Goal: Task Accomplishment & Management: Manage account settings

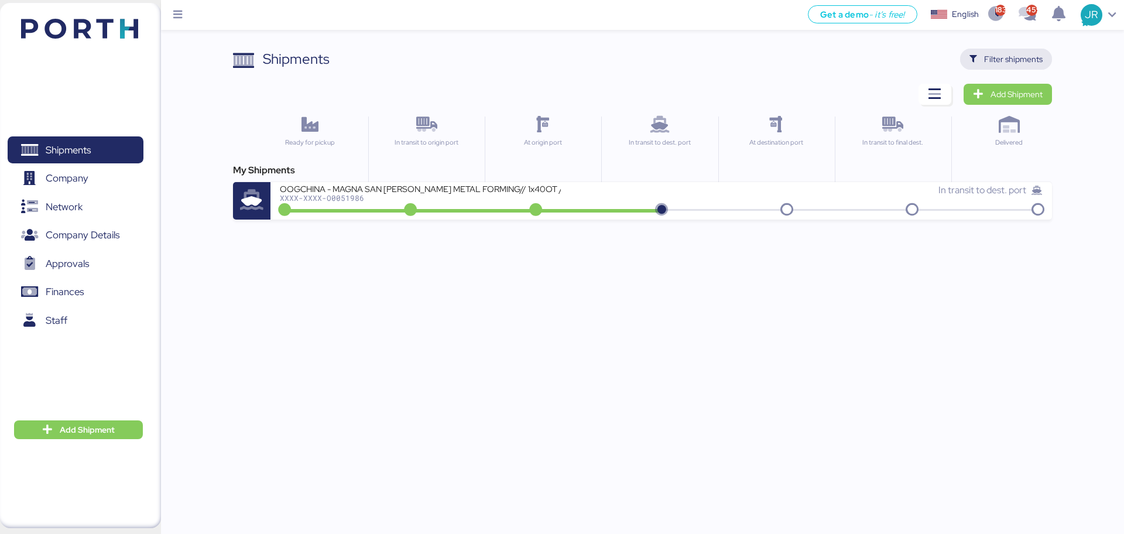
click at [1024, 61] on span "Filter shipments" at bounding box center [1013, 59] width 59 height 14
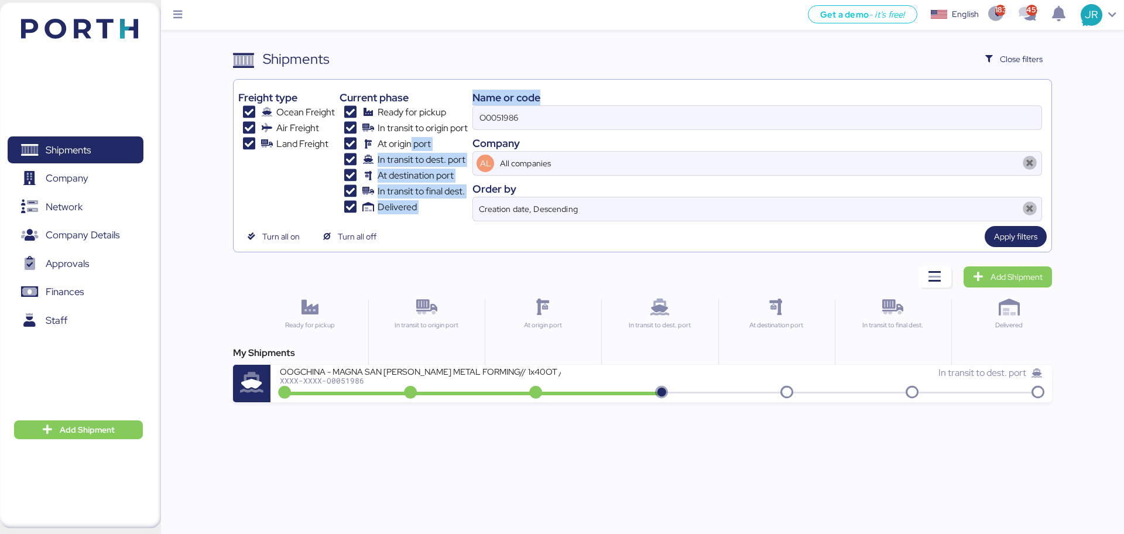
drag, startPoint x: 537, startPoint y: 129, endPoint x: 386, endPoint y: 139, distance: 151.4
click at [386, 139] on div "Freight type Ocean Freight Air Freight Land Freight Current phase Ready for pic…" at bounding box center [642, 152] width 808 height 137
click at [499, 121] on input "O0051986" at bounding box center [757, 117] width 569 height 23
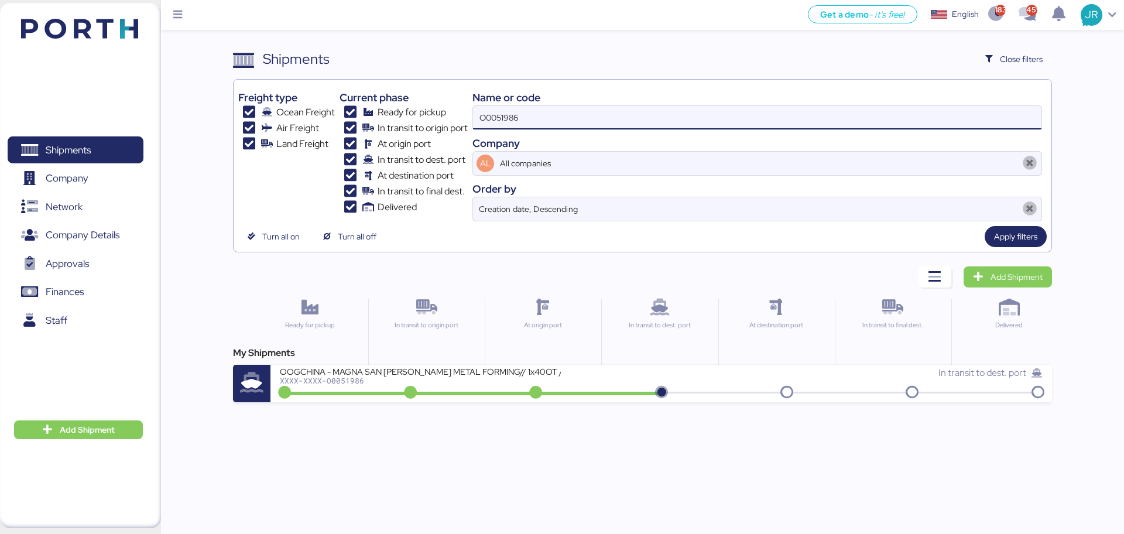
click at [499, 121] on input "O0051986" at bounding box center [757, 117] width 569 height 23
paste input "74"
type input "O0051974"
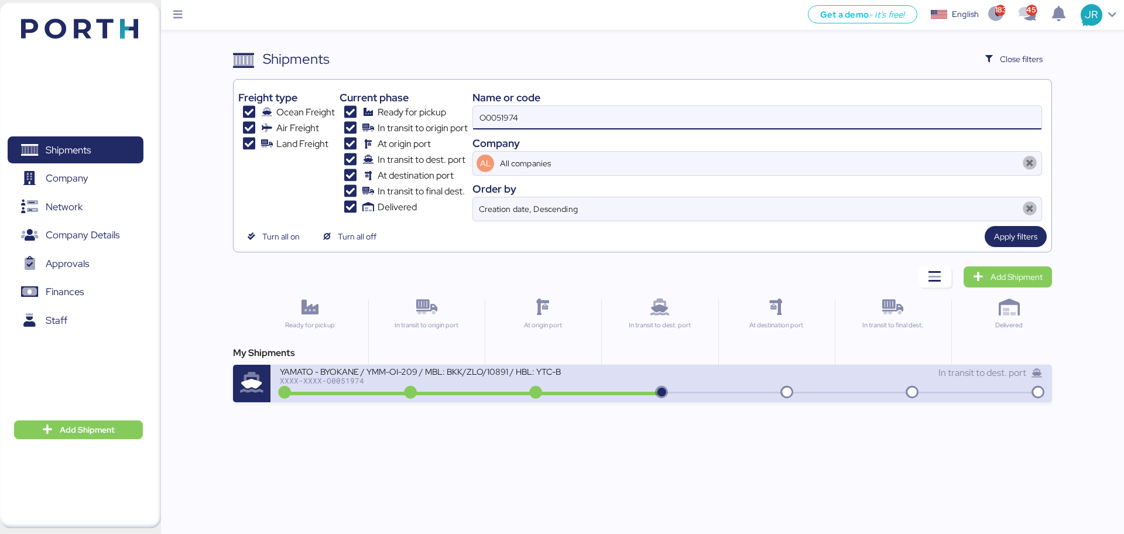
click at [357, 376] on div "XXXX-XXXX-O0051974" at bounding box center [420, 380] width 281 height 8
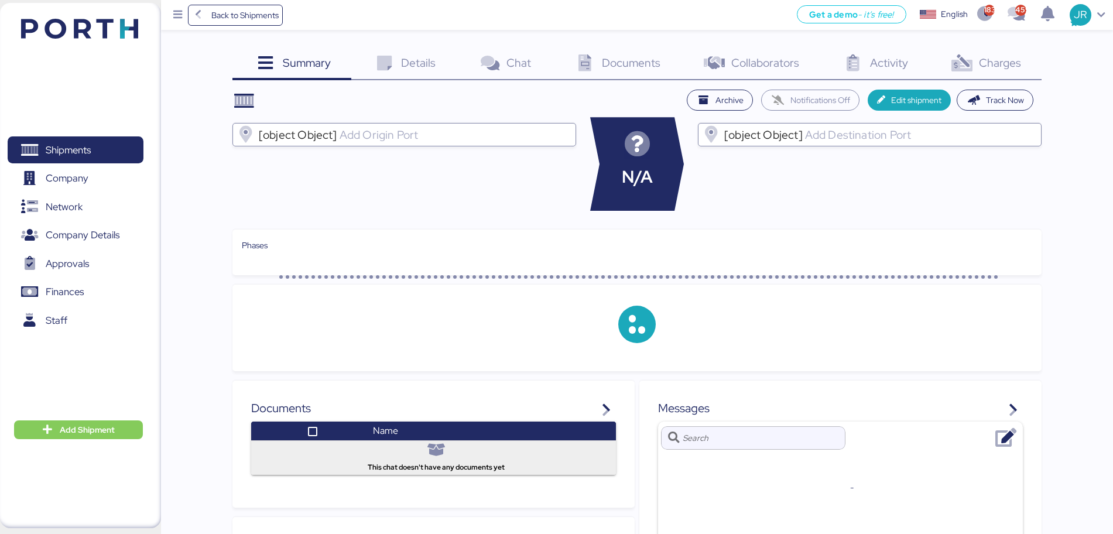
click at [993, 59] on span "Charges" at bounding box center [1000, 62] width 42 height 15
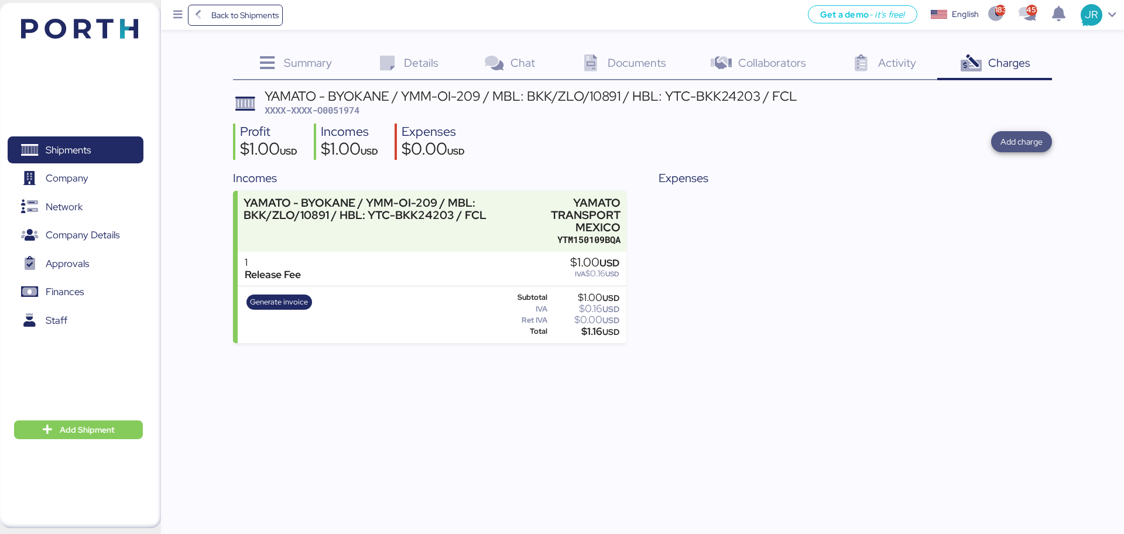
click at [1018, 137] on span "Add charge" at bounding box center [1022, 142] width 42 height 14
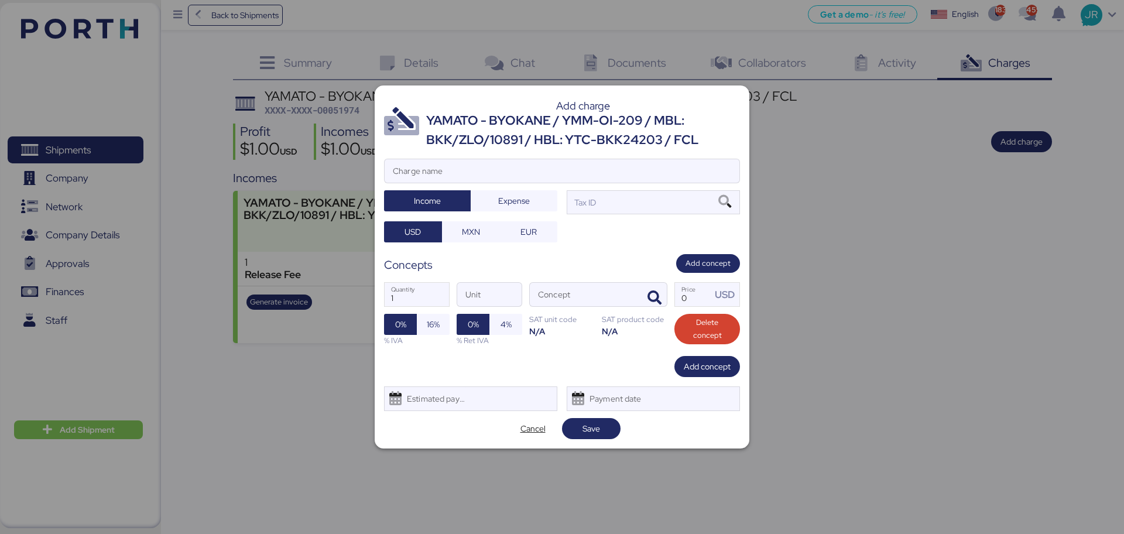
click at [445, 155] on div "Add charge YAMATO - BYOKANE / YMM-OI-209 / MBL: BKK/ZLO/10891 / HBL: YTC-BKK242…" at bounding box center [562, 266] width 375 height 362
click at [437, 165] on input "Charge name" at bounding box center [562, 170] width 355 height 23
type input "CARGOS LOCLAES"
click at [423, 413] on div "Add charge YAMATO - BYOKANE / YMM-OI-209 / MBL: BKK/ZLO/10891 / HBL: YTC-BKK242…" at bounding box center [562, 266] width 375 height 362
click at [429, 402] on div "Estimated payment date" at bounding box center [434, 398] width 70 height 23
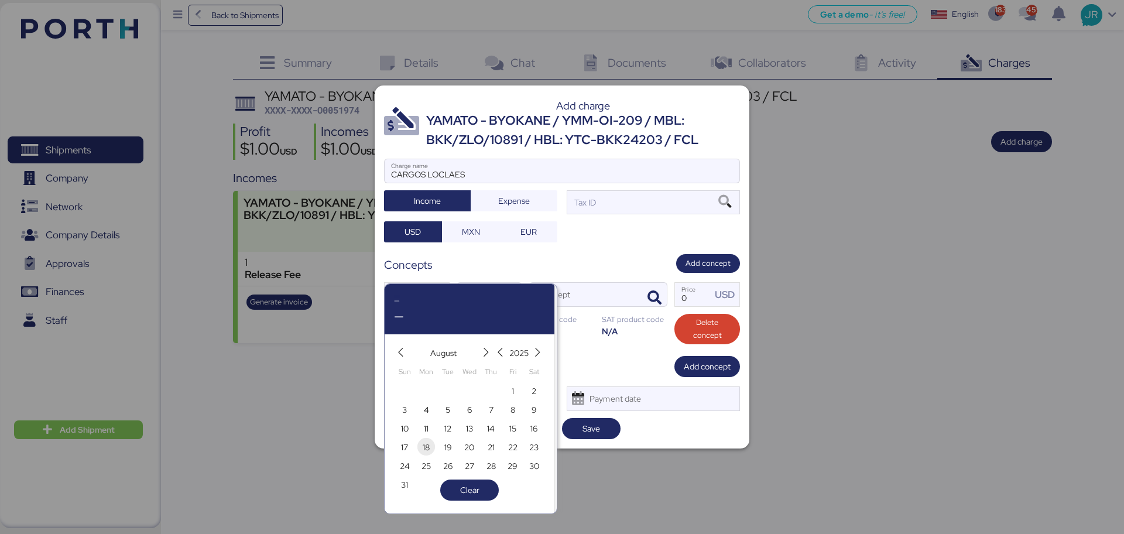
click at [423, 449] on span "18" at bounding box center [426, 447] width 7 height 14
type input "[DATE]"
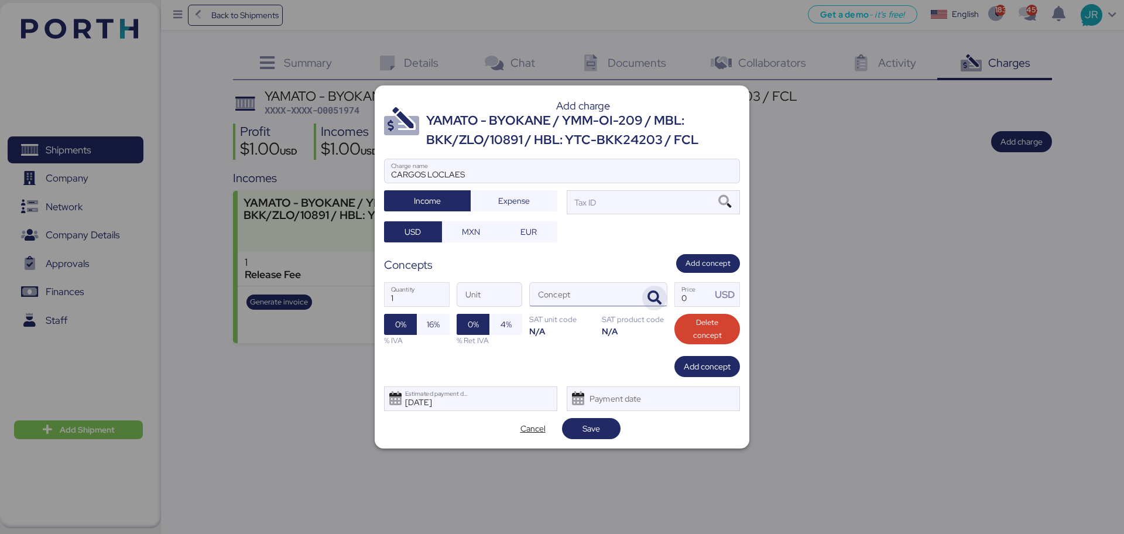
click at [655, 296] on icon "button" at bounding box center [655, 298] width 14 height 14
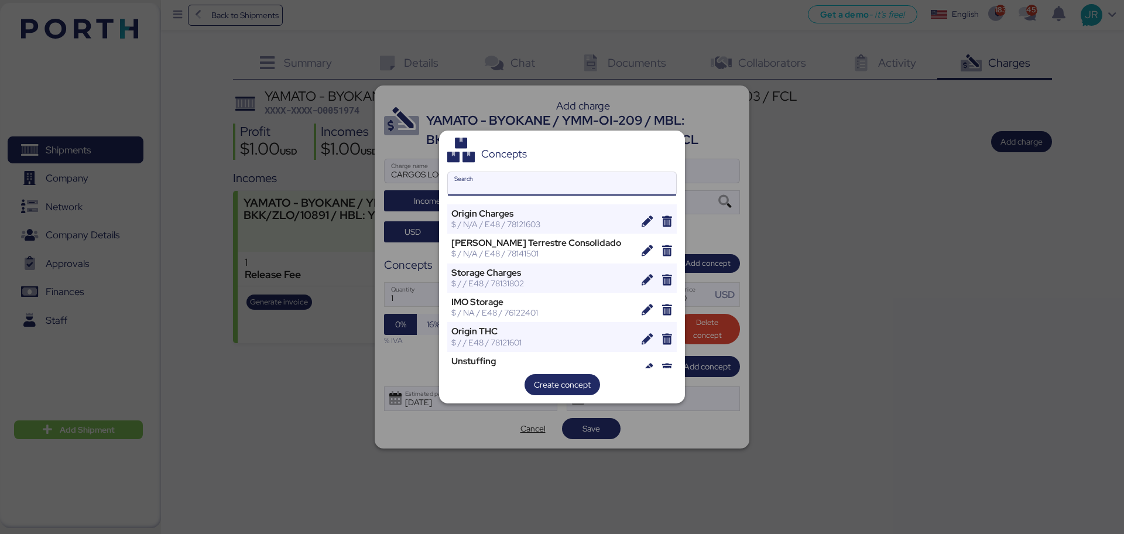
click at [533, 186] on input "Search" at bounding box center [562, 183] width 228 height 23
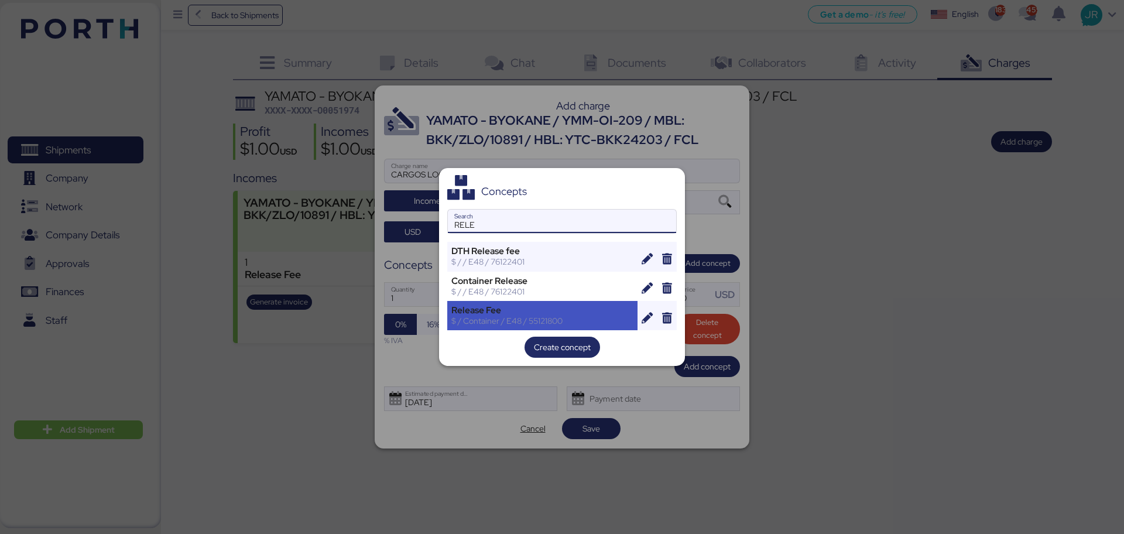
type input "RELE"
click at [516, 316] on div "$ / Container / E48 / 55121800" at bounding box center [542, 321] width 182 height 11
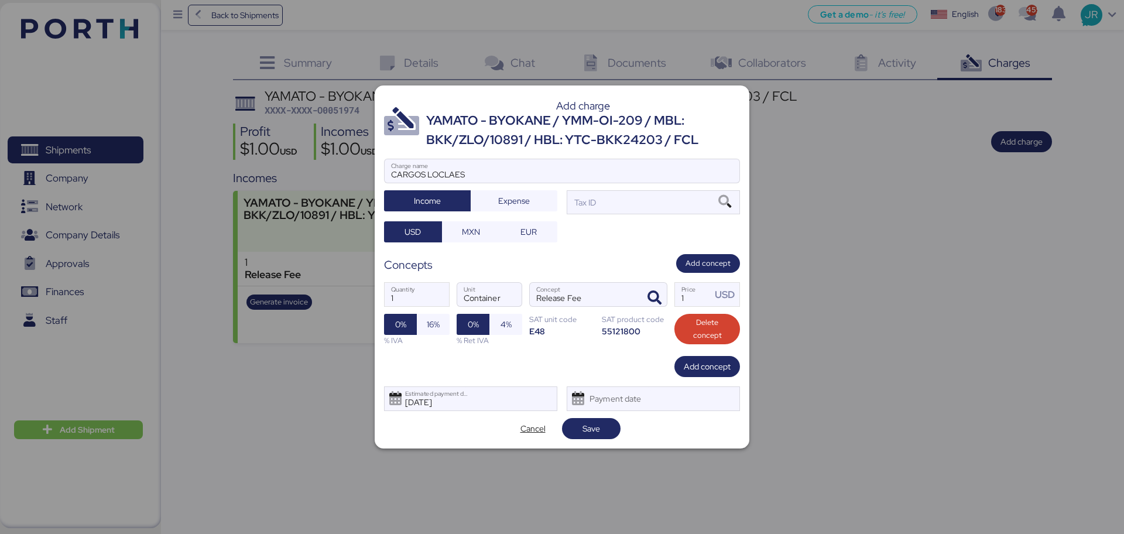
click at [694, 251] on div "Add charge YAMATO - BYOKANE / YMM-OI-209 / MBL: BKK/ZLO/10891 / HBL: YTC-BKK242…" at bounding box center [562, 266] width 375 height 362
click at [687, 252] on div "Add charge YAMATO - BYOKANE / YMM-OI-209 / MBL: BKK/ZLO/10891 / HBL: YTC-BKK242…" at bounding box center [562, 266] width 375 height 362
click at [686, 266] on span "Add concept" at bounding box center [708, 263] width 64 height 19
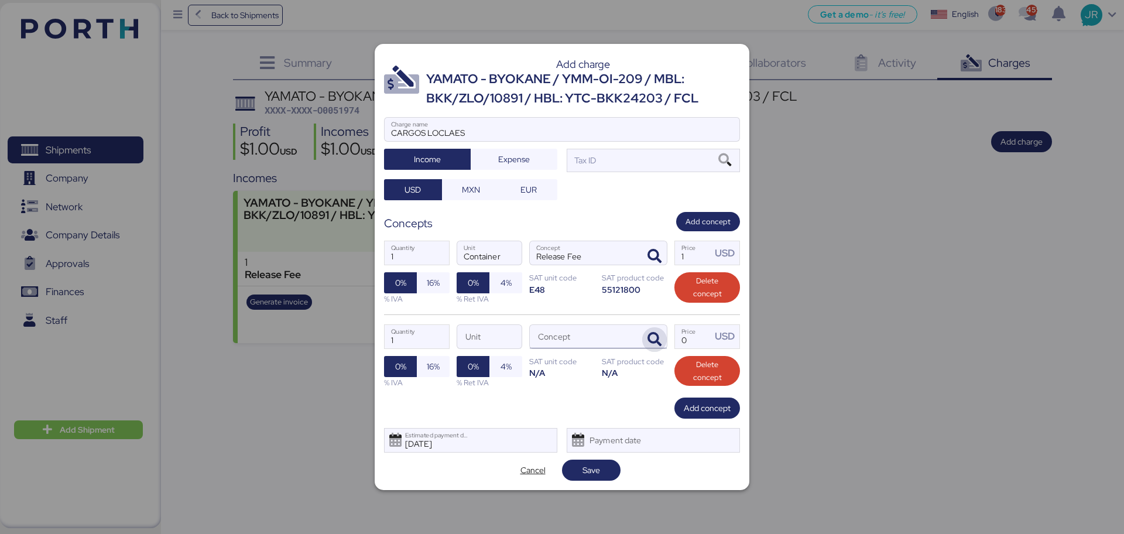
click at [649, 336] on icon "button" at bounding box center [655, 340] width 14 height 14
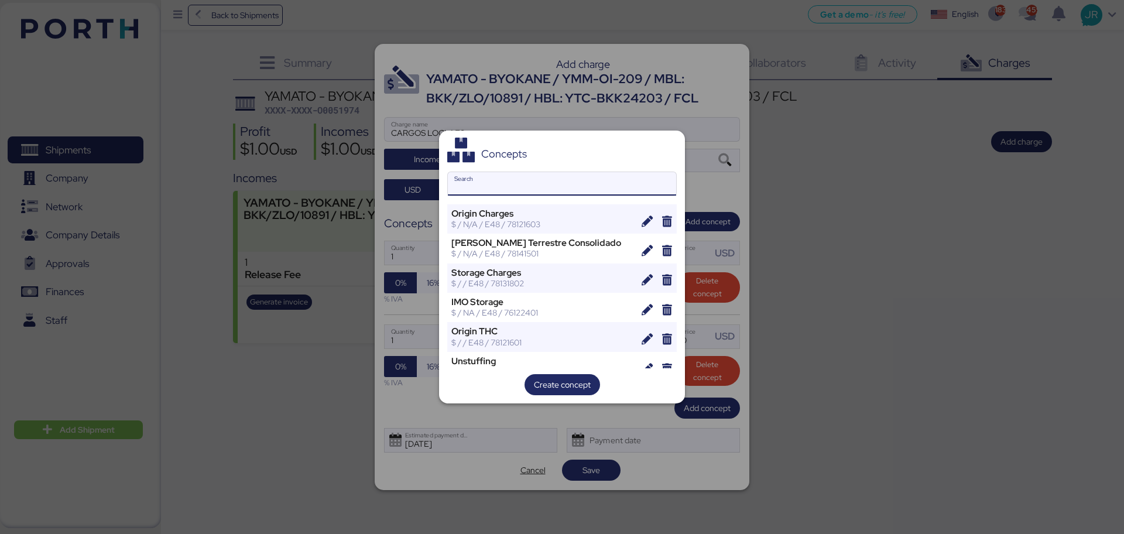
click at [484, 181] on input "Search" at bounding box center [562, 183] width 228 height 23
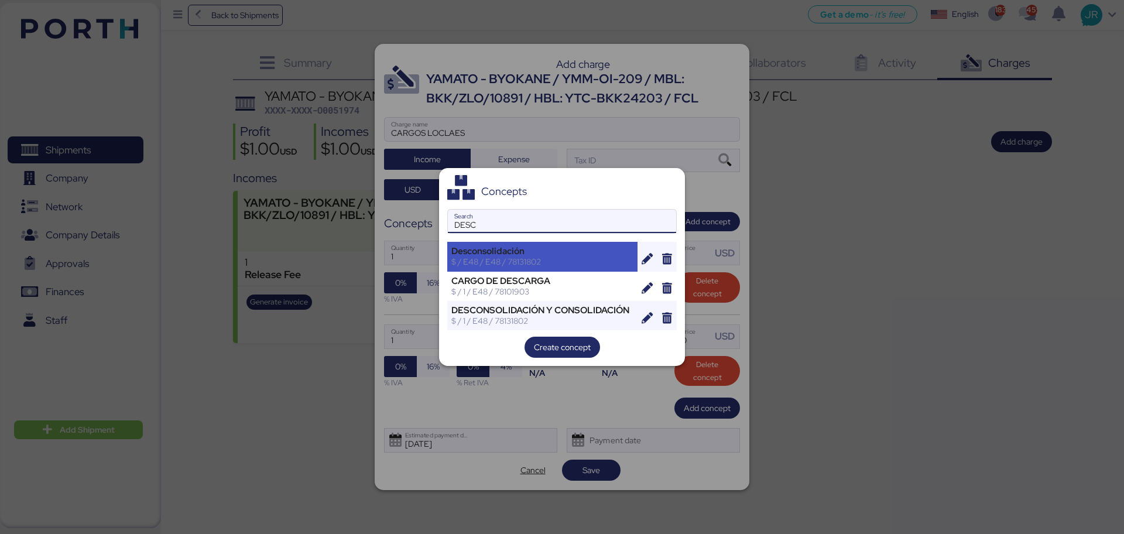
type input "DESC"
click at [493, 256] on div "Desconsolidación" at bounding box center [542, 251] width 182 height 11
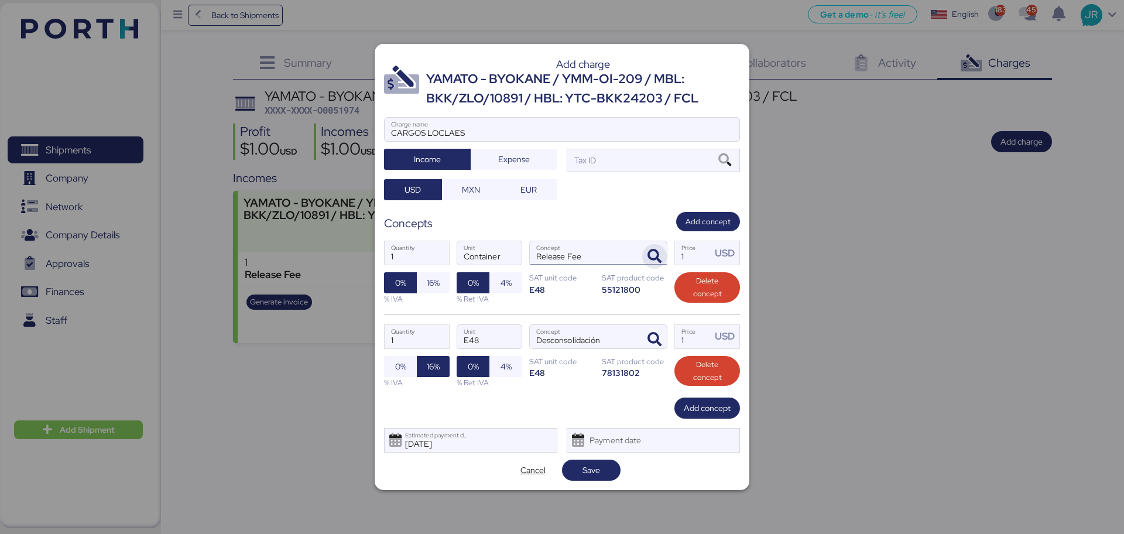
drag, startPoint x: 694, startPoint y: 254, endPoint x: 663, endPoint y: 259, distance: 31.5
click at [663, 259] on div "1 Quantity Container Unit Release Fee Concept 1 Price USD 0% 16% % IVA 0% 4% % …" at bounding box center [562, 272] width 356 height 83
type input "70"
click at [687, 341] on input "1" at bounding box center [693, 336] width 36 height 23
type input "105"
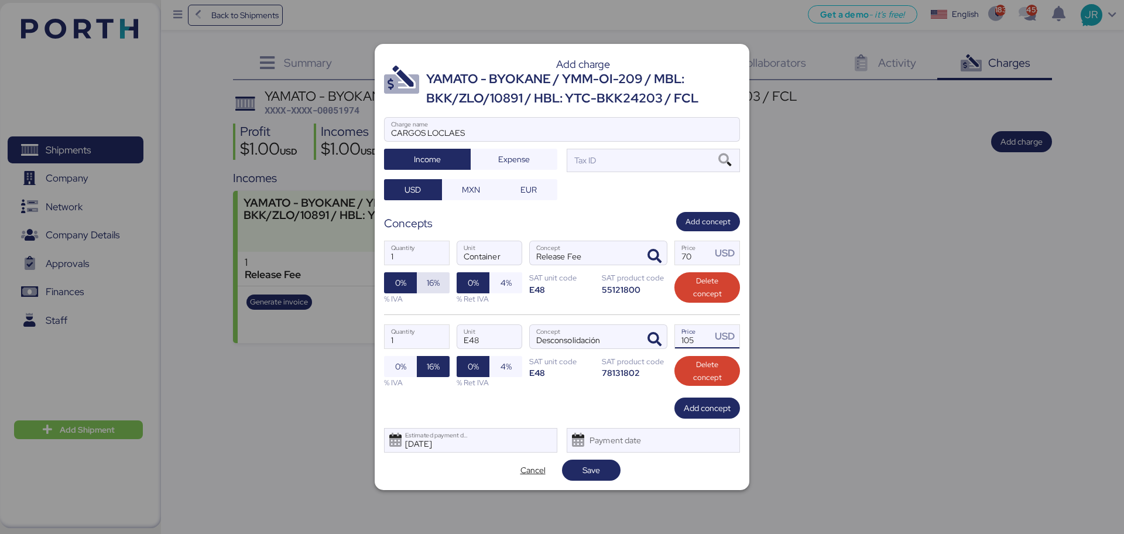
click at [423, 286] on span "16%" at bounding box center [433, 282] width 33 height 21
click at [731, 155] on icon at bounding box center [725, 160] width 20 height 13
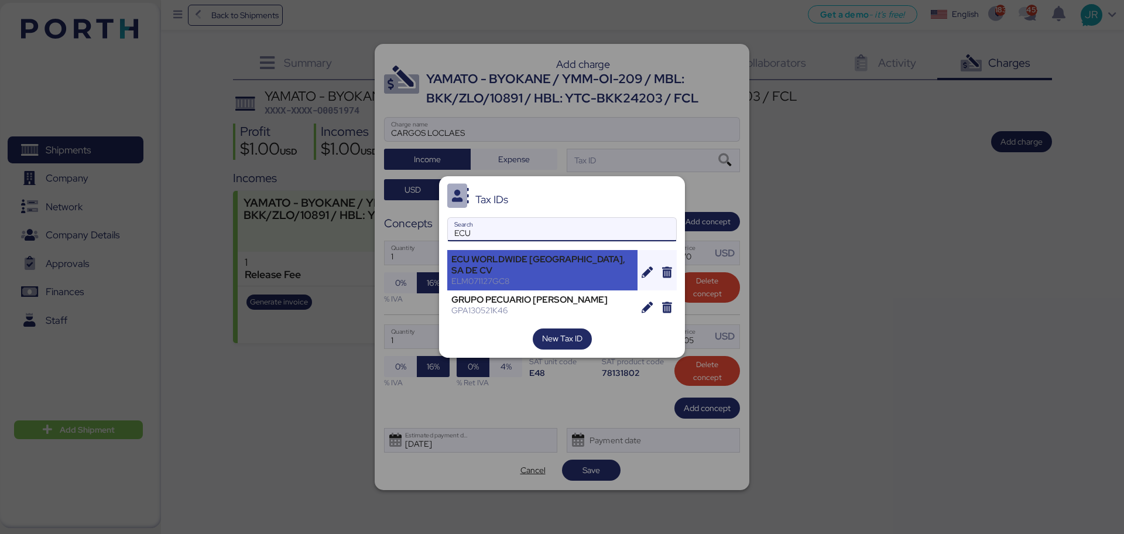
type input "ECU"
click at [486, 258] on div "ECU WORLDWIDE [GEOGRAPHIC_DATA], SA DE CV ELM071127GC8" at bounding box center [542, 270] width 190 height 40
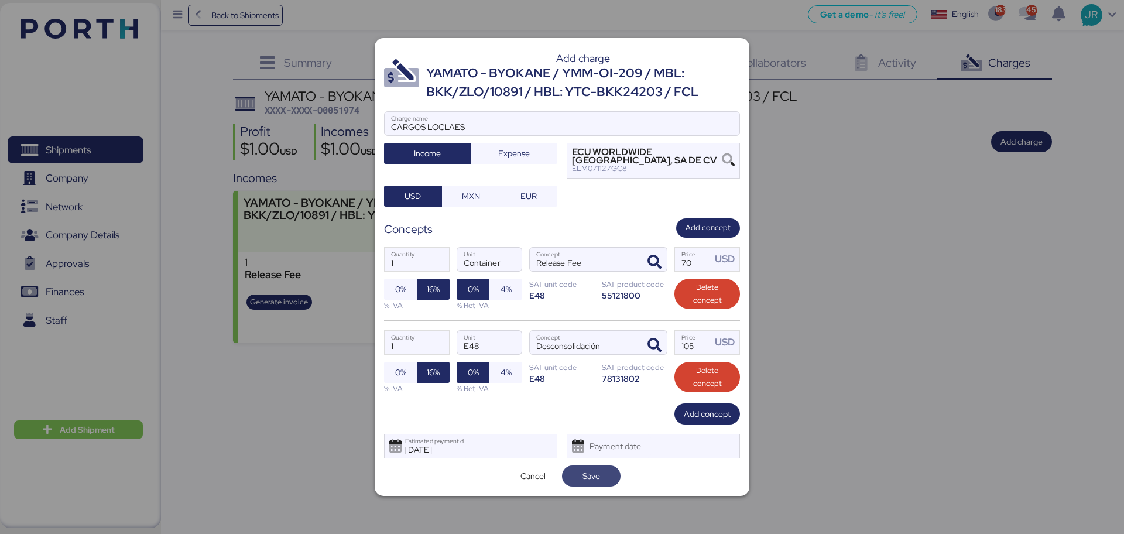
click at [570, 471] on span "Save" at bounding box center [591, 475] width 59 height 21
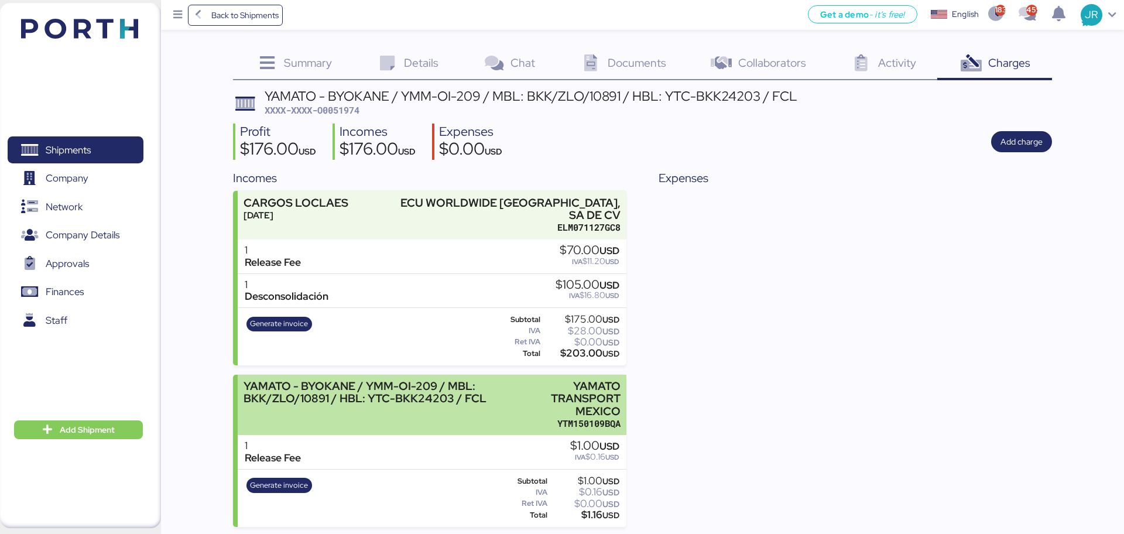
click at [355, 387] on div "YAMATO - BYOKANE / YMM-OI-209 / MBL: BKK/ZLO/10891 / HBL: YTC-BKK24203 / FCL" at bounding box center [381, 392] width 275 height 25
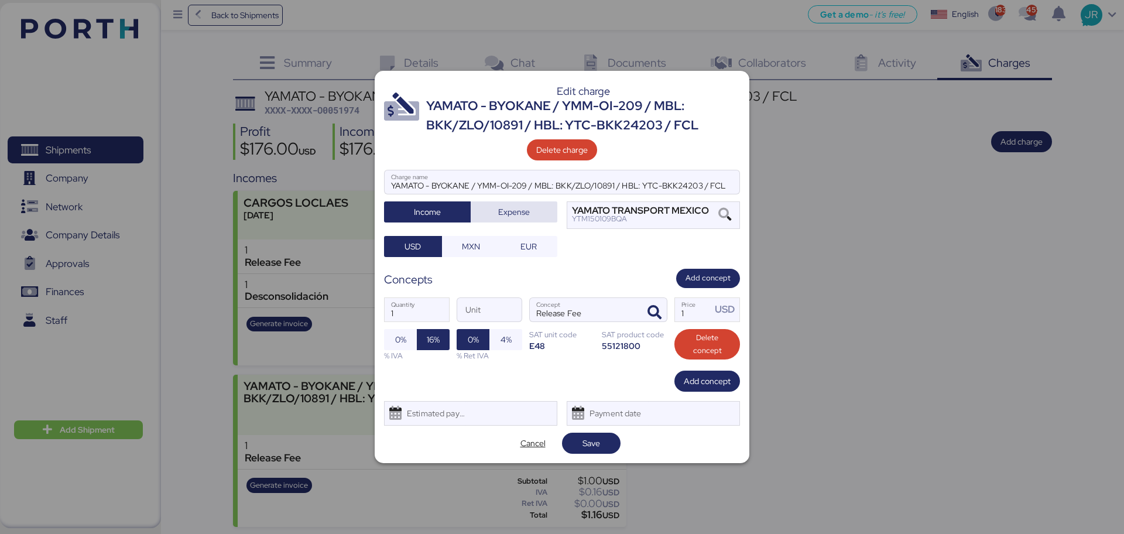
click at [523, 215] on span "Expense" at bounding box center [514, 212] width 32 height 14
click at [410, 213] on span "Income" at bounding box center [427, 212] width 68 height 16
click at [591, 444] on span "Save" at bounding box center [592, 443] width 18 height 14
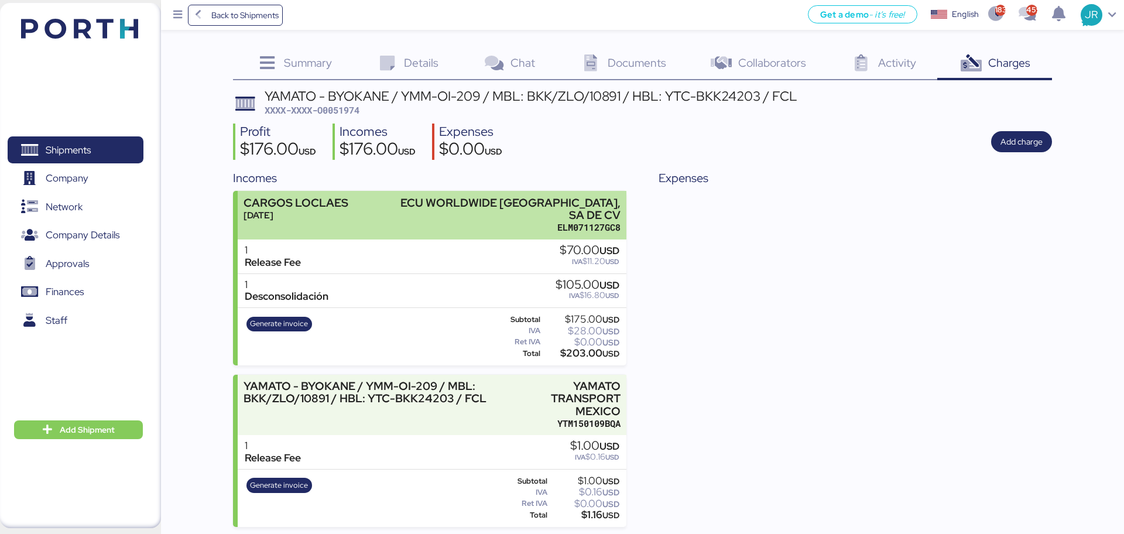
click at [342, 213] on div "[DATE]" at bounding box center [296, 215] width 105 height 12
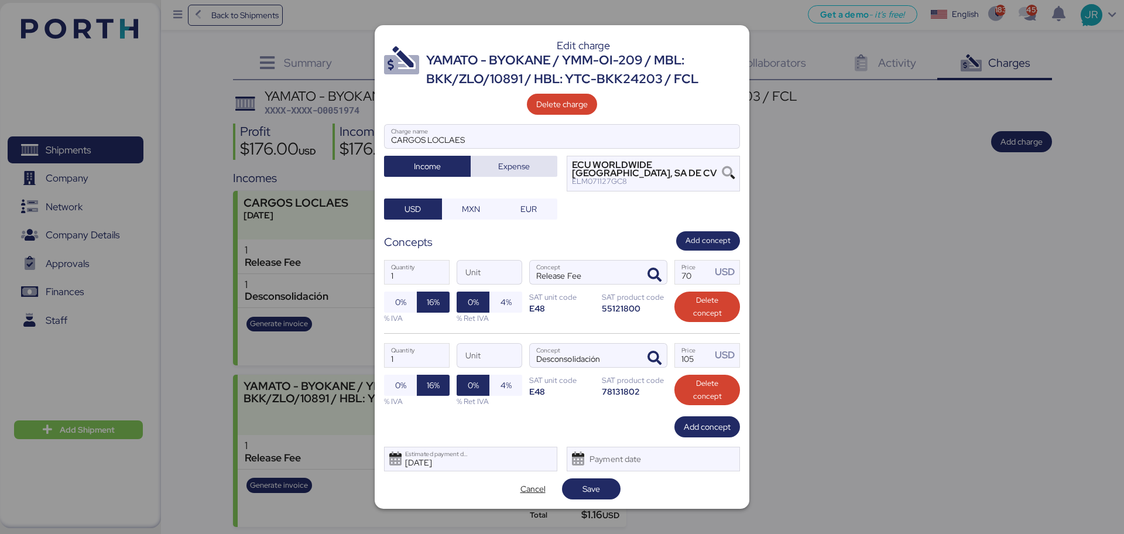
click at [526, 170] on span "Expense" at bounding box center [514, 166] width 32 height 14
click at [586, 483] on span "Save" at bounding box center [592, 489] width 18 height 14
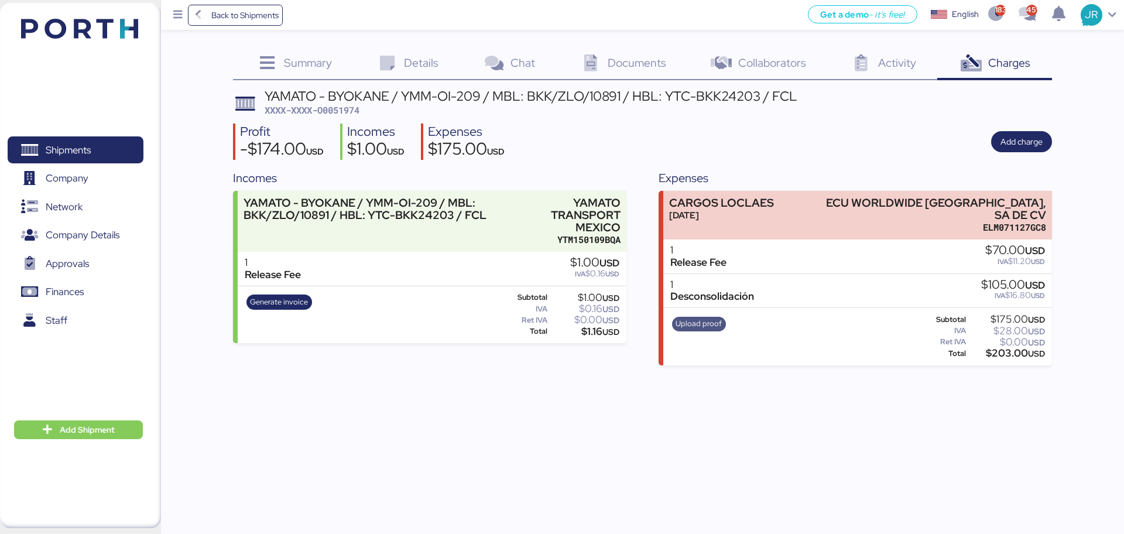
click at [697, 317] on span "Upload proof" at bounding box center [699, 323] width 46 height 13
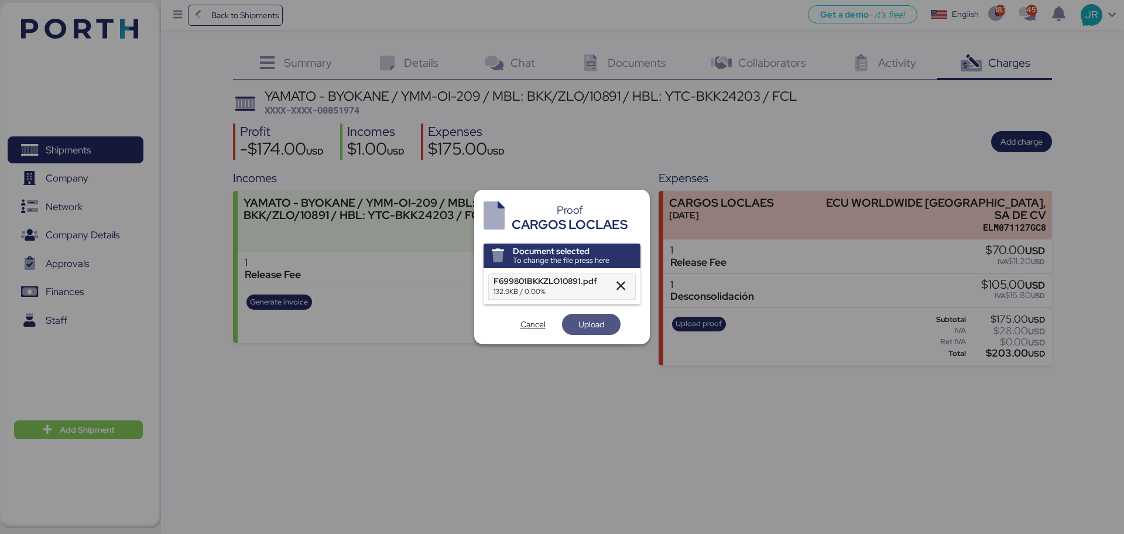
drag, startPoint x: 575, startPoint y: 322, endPoint x: 542, endPoint y: 144, distance: 181.0
click at [576, 322] on span "Upload" at bounding box center [591, 324] width 40 height 16
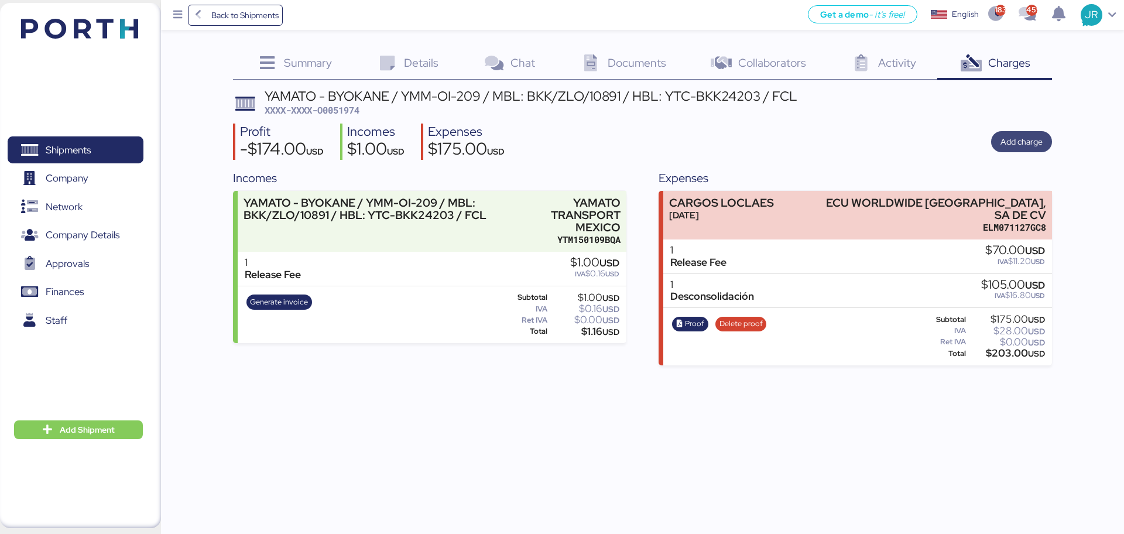
click at [1024, 139] on span "Add charge" at bounding box center [1022, 142] width 42 height 14
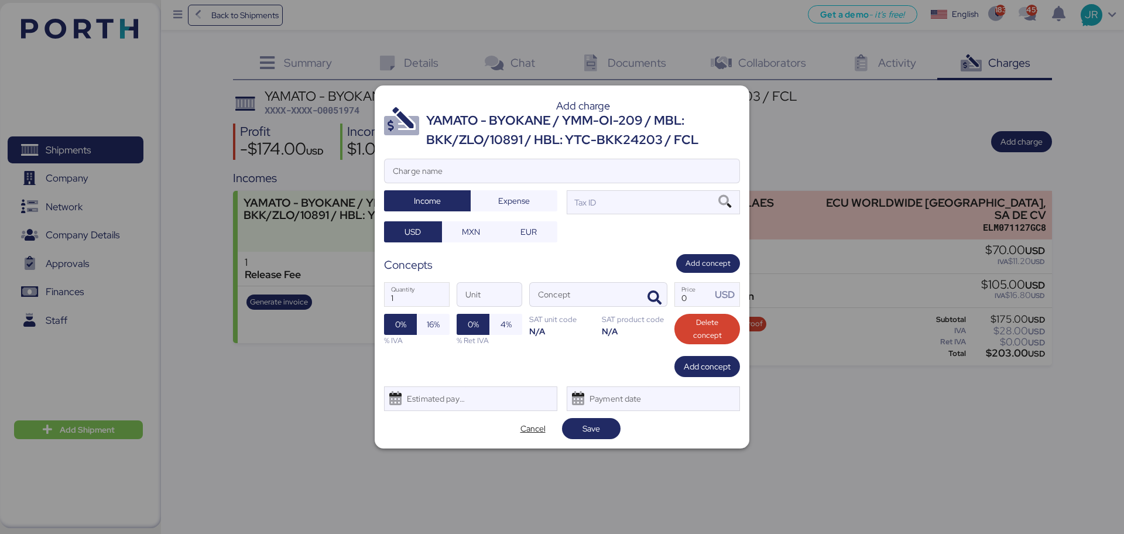
click at [482, 158] on div "Add charge YAMATO - BYOKANE / YMM-OI-209 / MBL: BKK/ZLO/10891 / HBL: YTC-BKK242…" at bounding box center [562, 266] width 375 height 362
click at [468, 167] on input "Charge name" at bounding box center [562, 170] width 355 height 23
type input "CAAT"
click at [497, 208] on span "Expense" at bounding box center [514, 201] width 68 height 16
click at [471, 233] on span "MXN" at bounding box center [471, 232] width 18 height 14
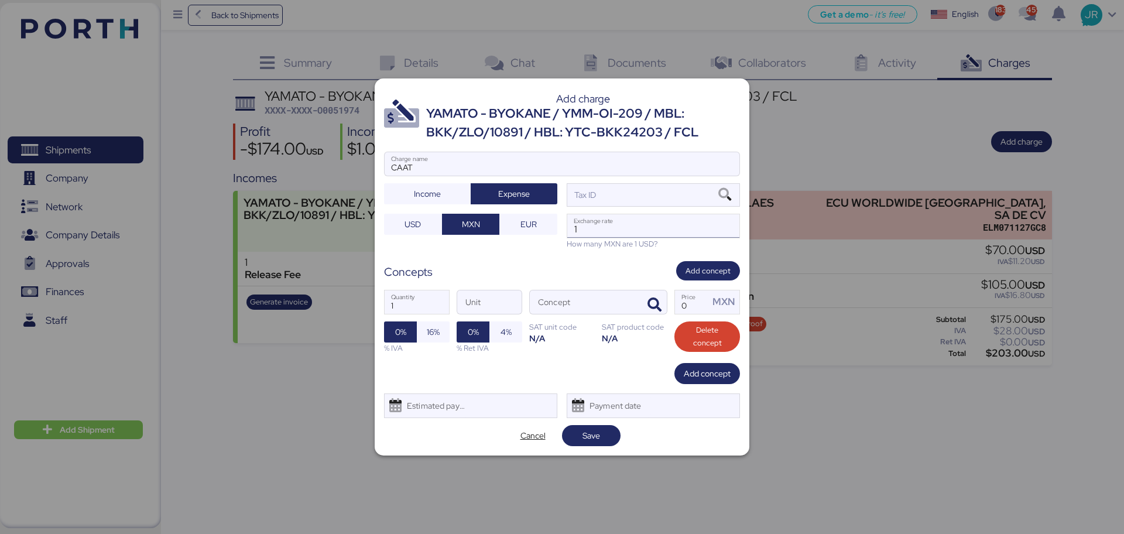
drag, startPoint x: 595, startPoint y: 226, endPoint x: 601, endPoint y: 225, distance: 6.5
click at [598, 226] on input "1" at bounding box center [653, 225] width 172 height 23
paste input "18.7412"
type input "18.7412"
click at [650, 304] on icon "button" at bounding box center [655, 305] width 14 height 14
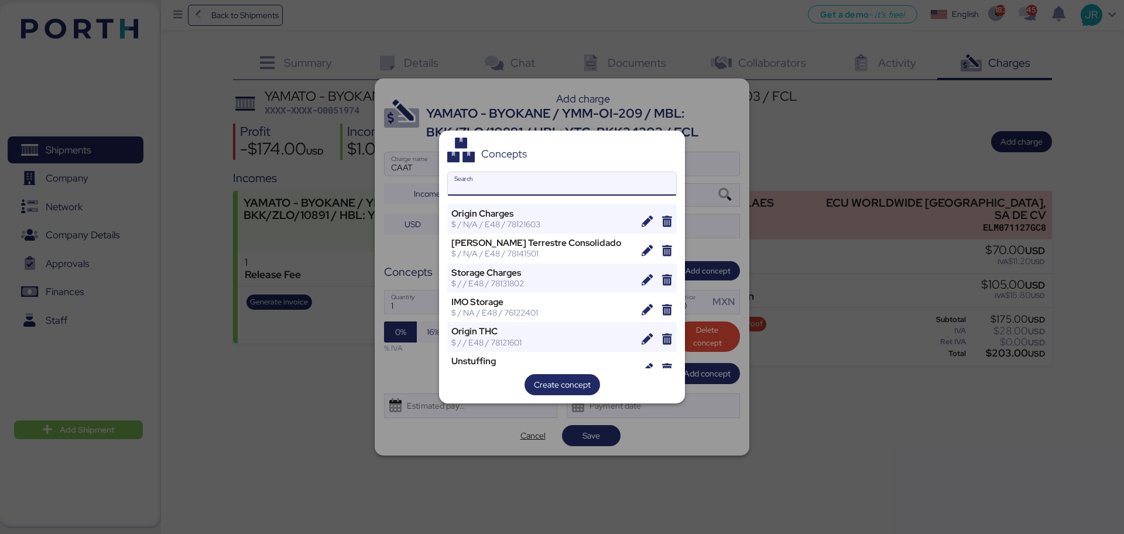
click at [494, 182] on input "Search" at bounding box center [562, 183] width 228 height 23
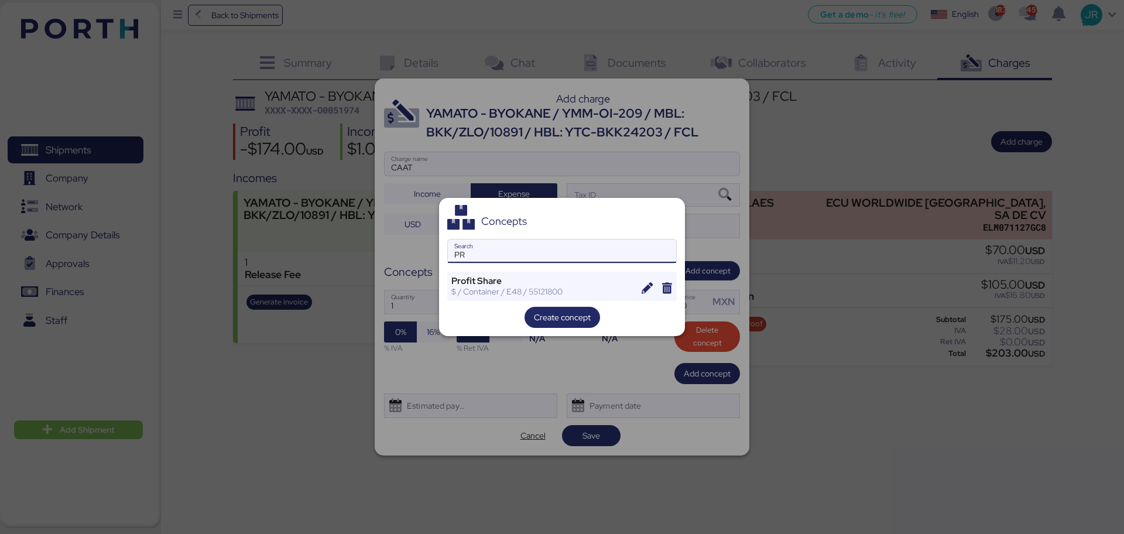
type input "P"
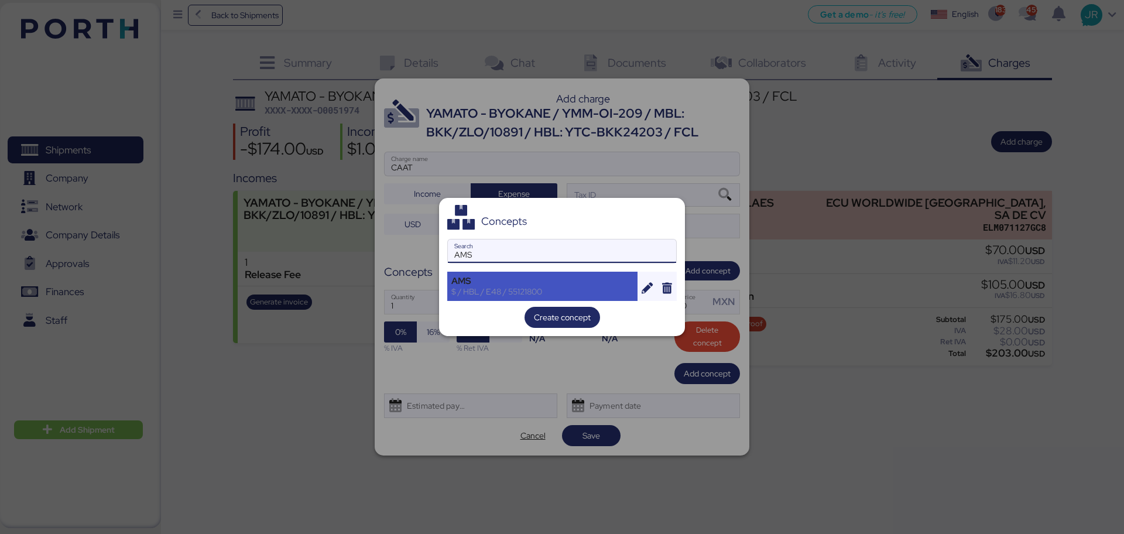
type input "AMS"
click at [488, 292] on div "$ / HBL / E48 / 55121800" at bounding box center [542, 291] width 182 height 11
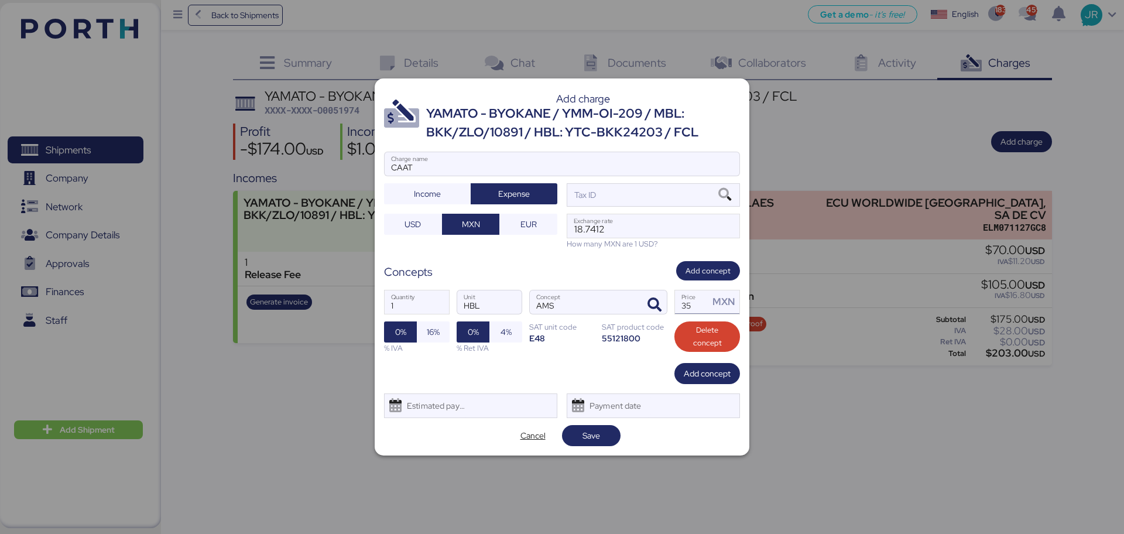
click at [682, 300] on input "35" at bounding box center [692, 301] width 34 height 23
drag, startPoint x: 690, startPoint y: 302, endPoint x: 648, endPoint y: 299, distance: 41.6
click at [655, 306] on div "1 Quantity HBL Unit AMS Concept 35 Price MXN 0% 16% % IVA 0% 4% % Ret IVA SAT u…" at bounding box center [562, 321] width 356 height 83
type input "60"
click at [440, 332] on span "16%" at bounding box center [433, 331] width 33 height 21
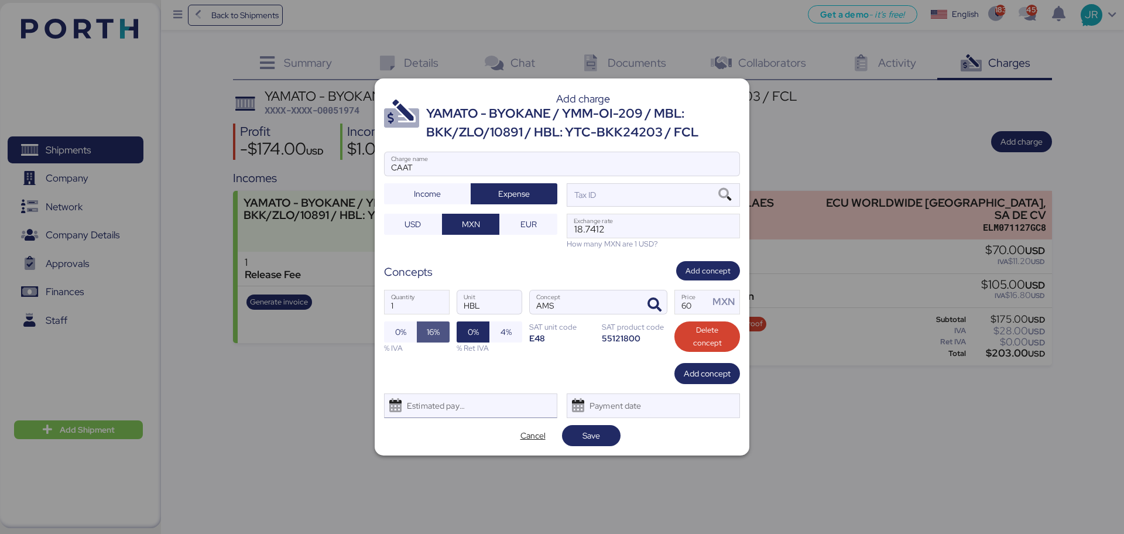
click at [428, 410] on div "Estimated payment date" at bounding box center [434, 405] width 70 height 23
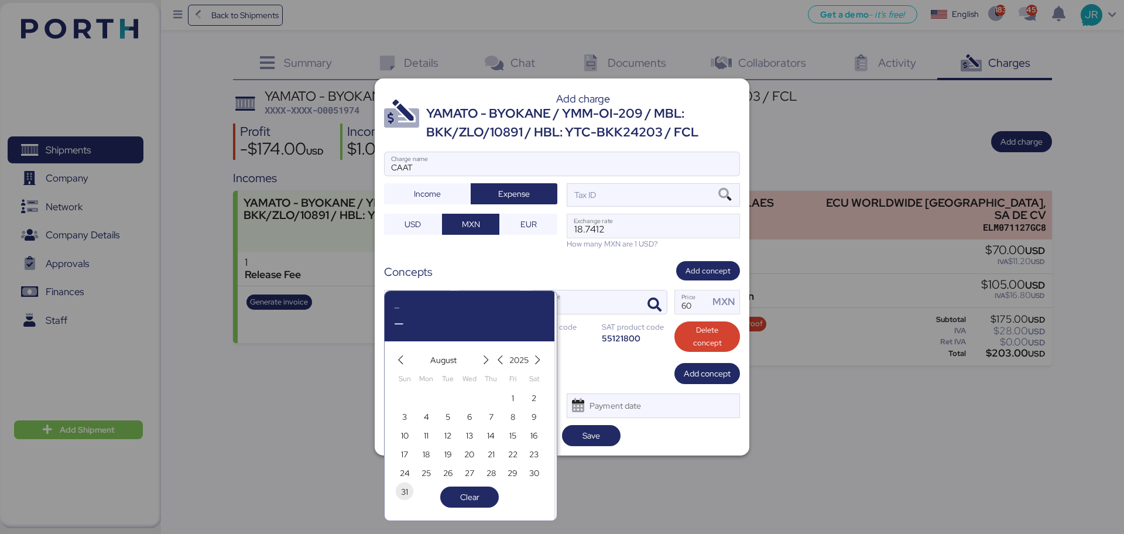
click at [405, 493] on span "31" at bounding box center [404, 492] width 7 height 14
type input "[DATE]"
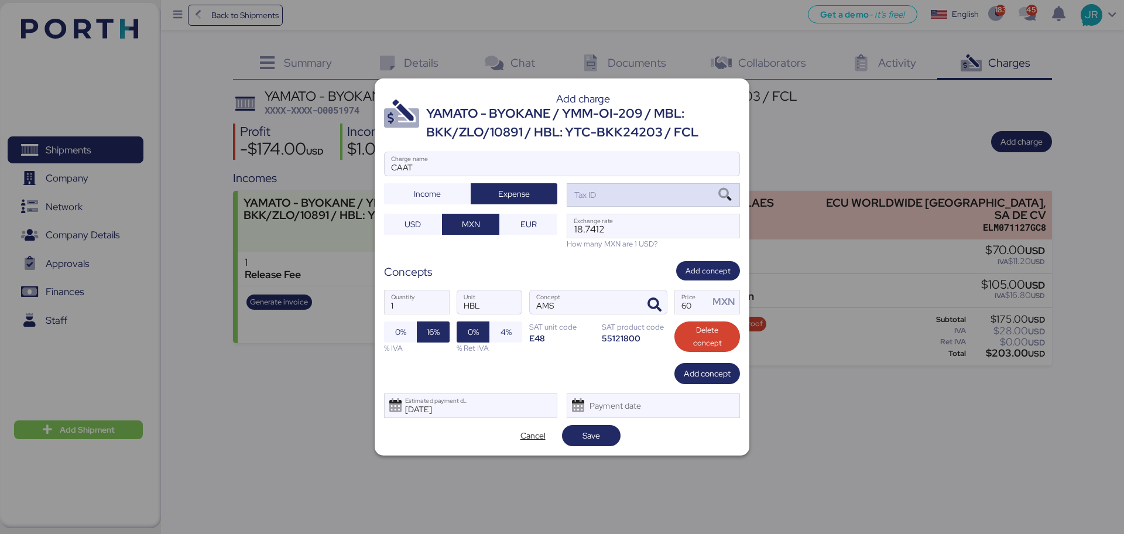
click at [734, 194] on icon at bounding box center [725, 195] width 20 height 13
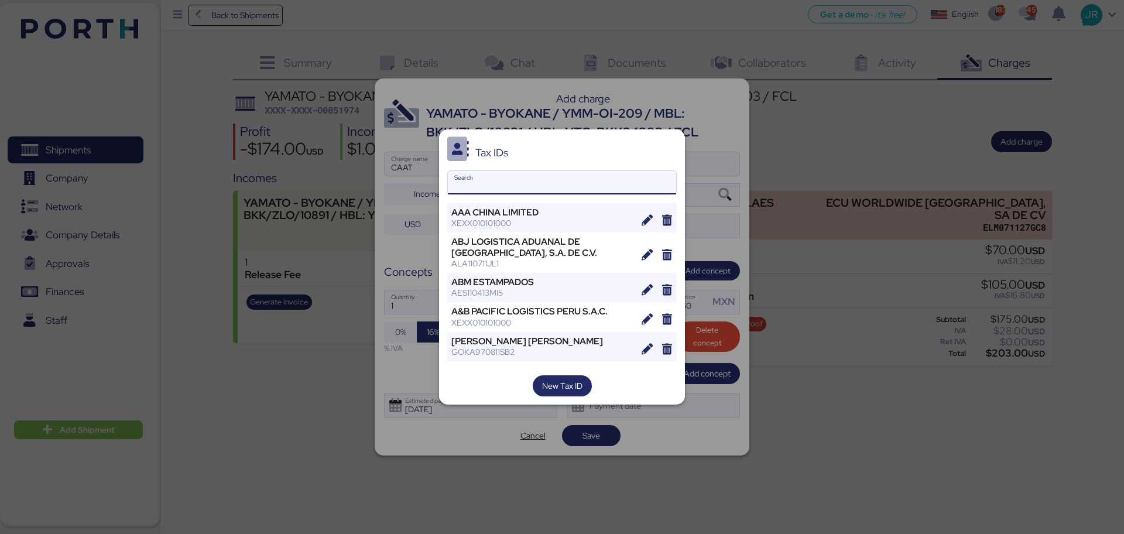
click at [489, 186] on input "Search" at bounding box center [562, 182] width 228 height 23
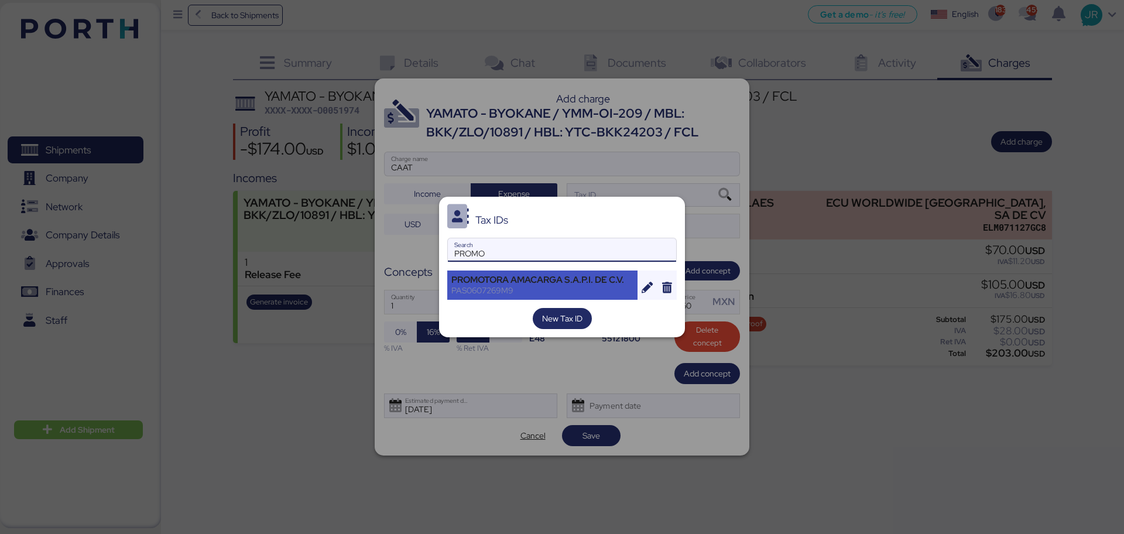
type input "PROMO"
click at [506, 286] on div "PAS0607269M9" at bounding box center [542, 290] width 182 height 11
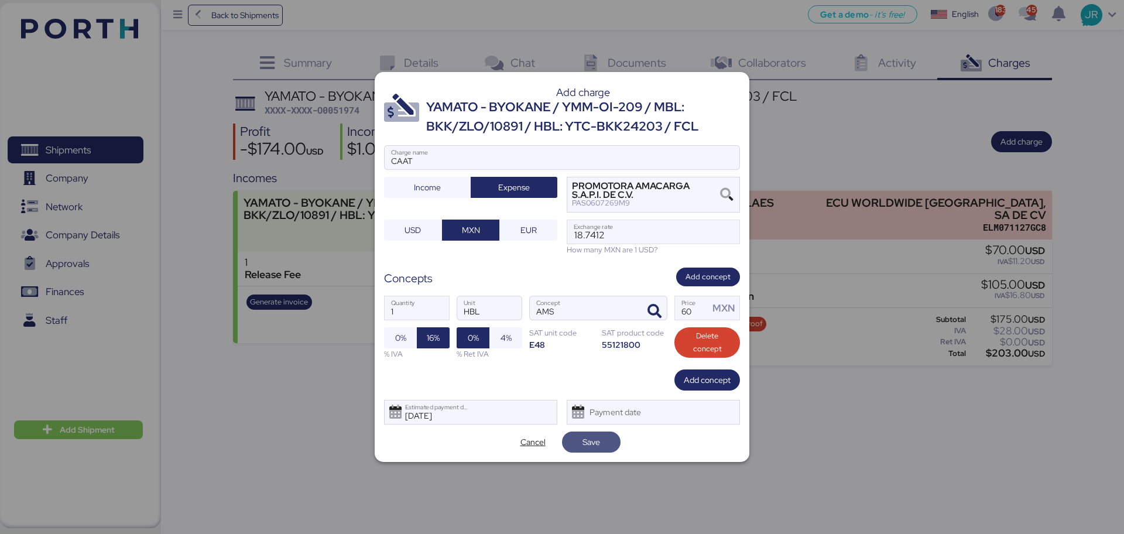
click at [598, 435] on span "Save" at bounding box center [592, 442] width 18 height 14
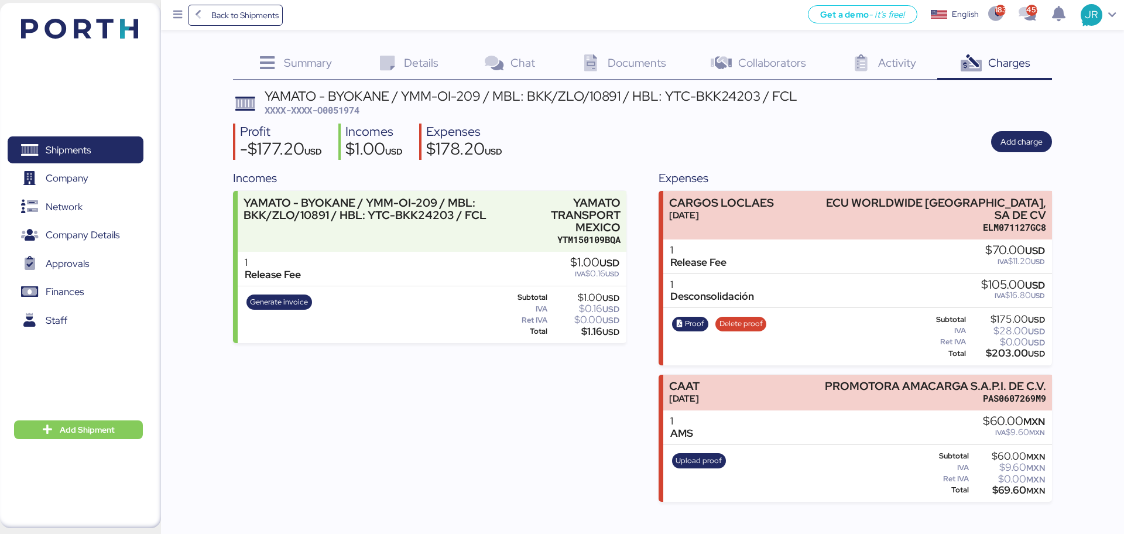
click at [629, 55] on span "Documents" at bounding box center [637, 62] width 59 height 15
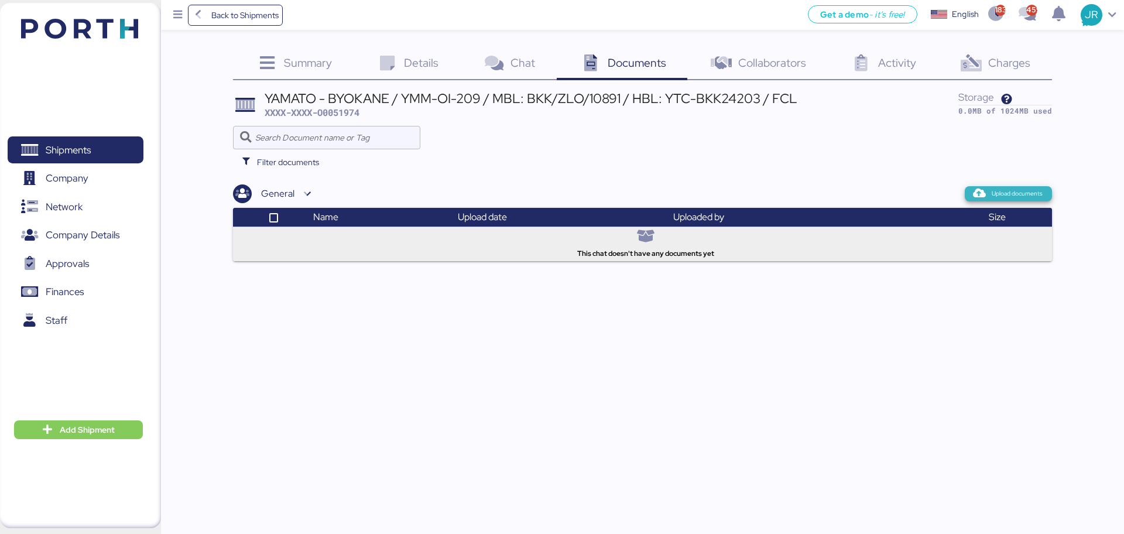
click at [1001, 193] on span "Upload documents" at bounding box center [1017, 194] width 51 height 11
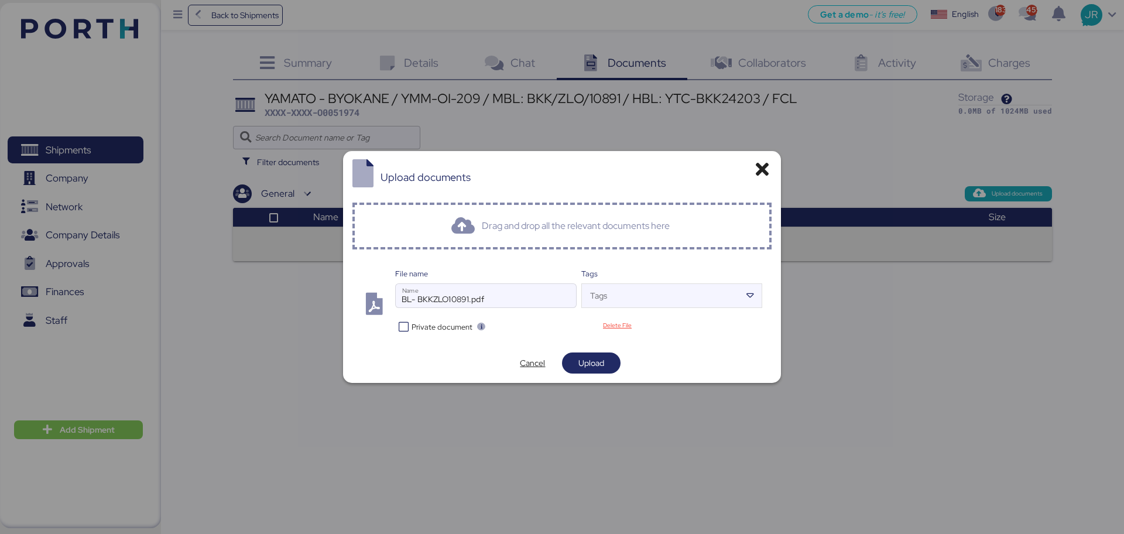
click at [434, 328] on span "Private document" at bounding box center [442, 326] width 61 height 11
click at [594, 372] on span "Upload" at bounding box center [591, 362] width 59 height 21
